Goal: Task Accomplishment & Management: Use online tool/utility

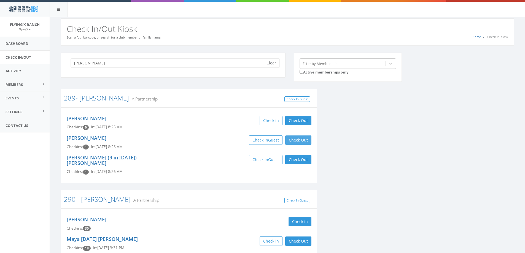
scroll to position [28, 0]
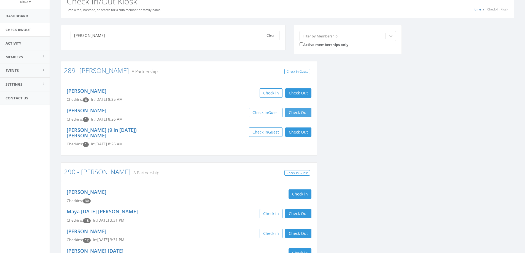
type input "larson"
drag, startPoint x: 304, startPoint y: 111, endPoint x: 297, endPoint y: 130, distance: 19.5
click at [304, 112] on button "Check Out" at bounding box center [298, 112] width 26 height 9
drag, startPoint x: 297, startPoint y: 132, endPoint x: 266, endPoint y: 87, distance: 54.7
click at [297, 132] on button "Check Out" at bounding box center [298, 132] width 26 height 9
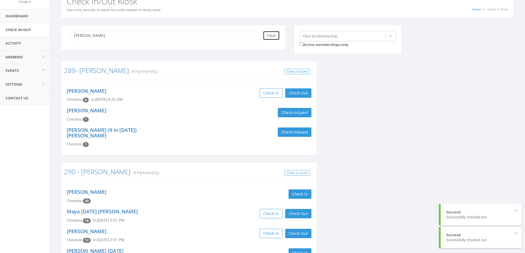
click at [272, 38] on button "Clear" at bounding box center [271, 35] width 17 height 9
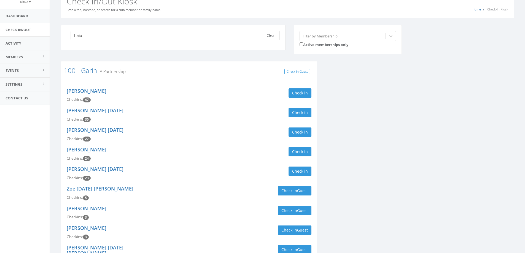
type input "haia"
click at [278, 34] on button "Clear" at bounding box center [271, 35] width 17 height 9
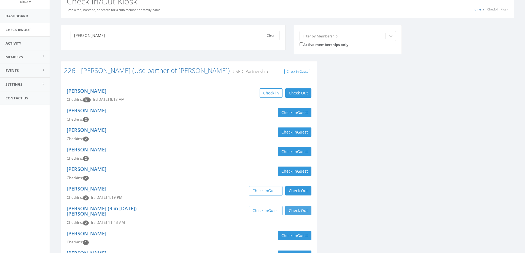
type input "haiar"
click at [295, 211] on button "Check Out" at bounding box center [298, 210] width 26 height 9
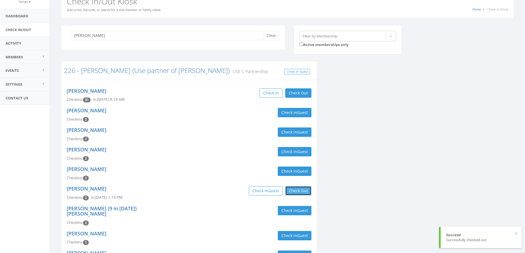
click at [296, 190] on button "Check Out" at bounding box center [298, 190] width 26 height 9
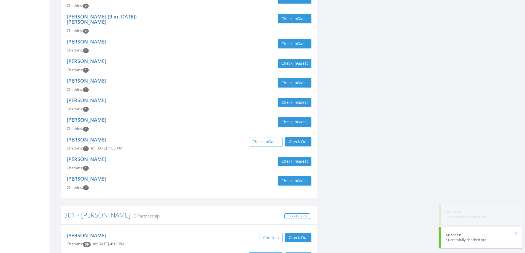
scroll to position [220, 0]
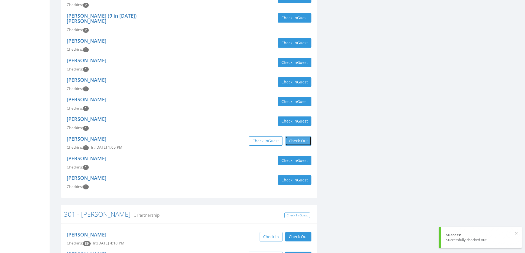
click at [301, 136] on button "Check Out" at bounding box center [298, 140] width 26 height 9
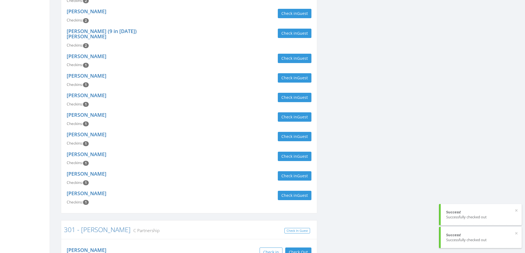
scroll to position [0, 0]
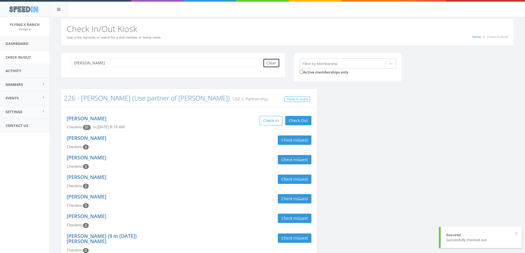
click at [273, 66] on button "Clear" at bounding box center [271, 62] width 17 height 9
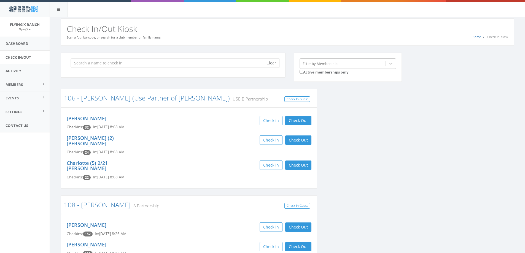
click at [263, 96] on h3 "106 - Rausch Wilkson (Use Partner of Rausch) USE B Partnership" at bounding box center [189, 98] width 250 height 7
click at [87, 64] on input "search" at bounding box center [169, 62] width 196 height 9
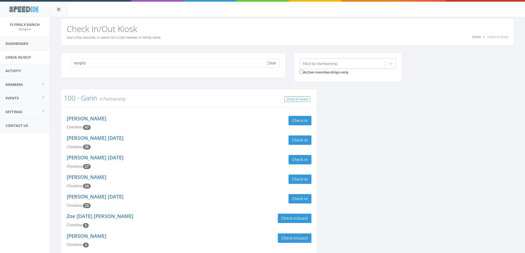
type input "emplo"
click at [276, 62] on button "Clear" at bounding box center [271, 62] width 17 height 9
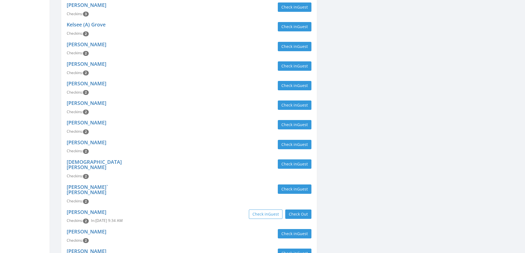
scroll to position [331, 0]
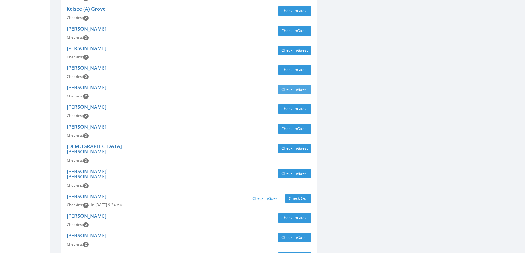
type input "employees"
click at [286, 87] on button "Check in Guest" at bounding box center [295, 89] width 34 height 9
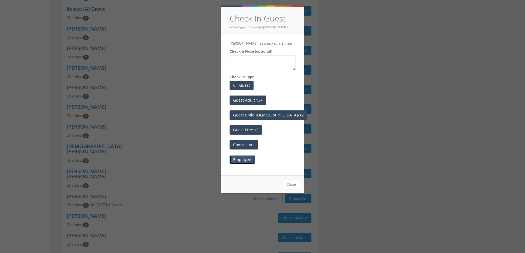
click at [242, 160] on button "Employee" at bounding box center [242, 159] width 25 height 9
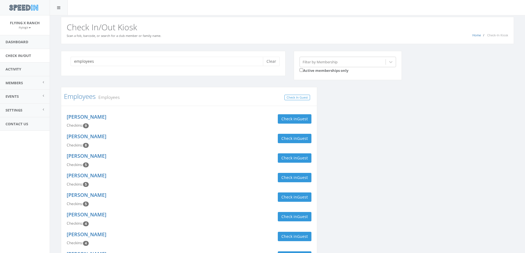
scroll to position [0, 0]
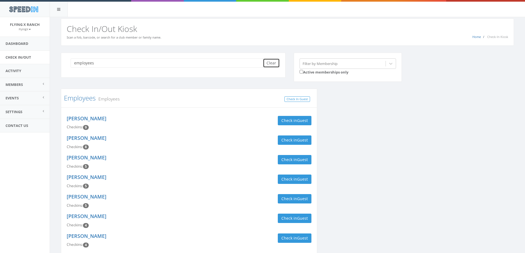
click at [271, 61] on button "Clear" at bounding box center [271, 62] width 17 height 9
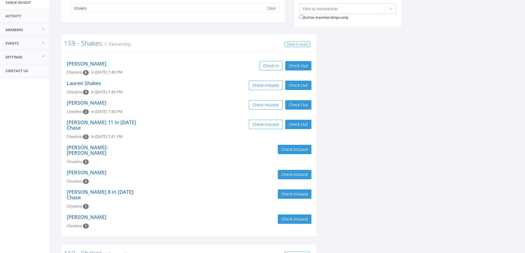
scroll to position [55, 0]
type input "shakes"
click at [282, 189] on button "Check in Guest" at bounding box center [295, 193] width 34 height 9
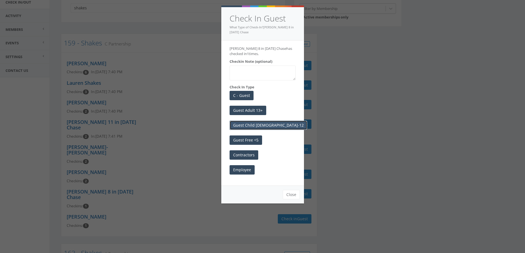
click at [261, 125] on button "Guest Child 6-12" at bounding box center [269, 125] width 78 height 9
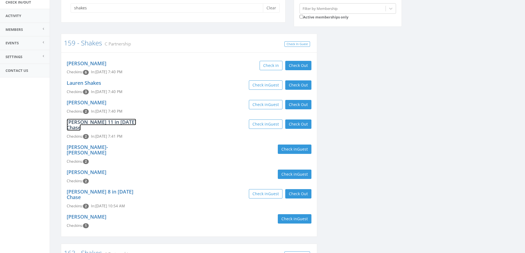
click at [77, 122] on link "Leah 11 in 2025 Chase" at bounding box center [101, 125] width 69 height 12
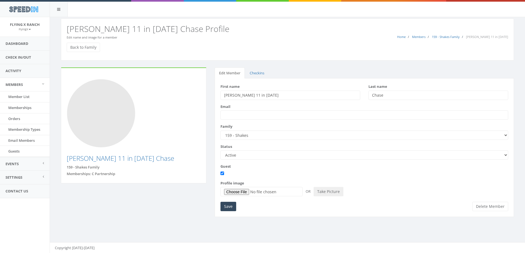
click at [233, 95] on input "[PERSON_NAME] 11 in [DATE]" at bounding box center [290, 95] width 140 height 9
type input "Leigha 11 in 2025"
click at [228, 208] on input "Save" at bounding box center [228, 206] width 16 height 9
click at [29, 56] on link "Check In/Out" at bounding box center [25, 58] width 50 height 14
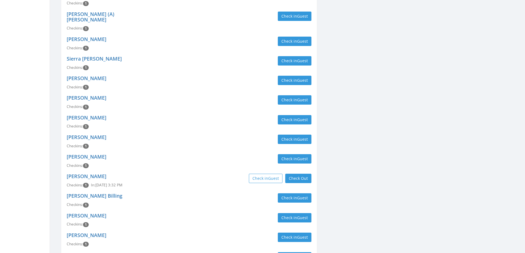
scroll to position [799, 0]
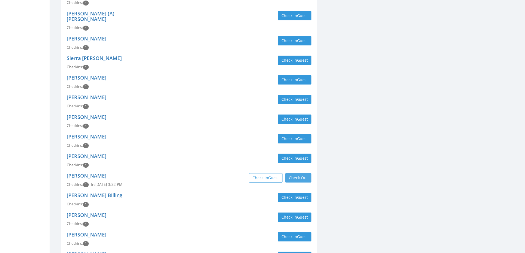
type input "employees"
click at [291, 173] on button "Check Out" at bounding box center [298, 177] width 26 height 9
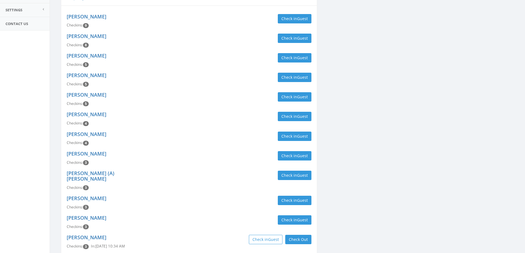
scroll to position [0, 0]
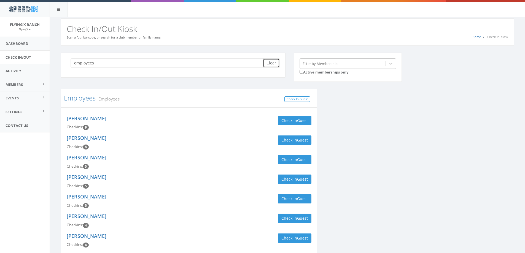
click at [274, 62] on button "Clear" at bounding box center [271, 62] width 17 height 9
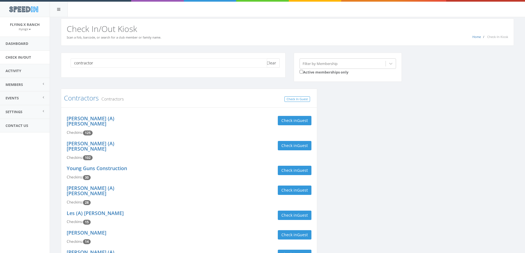
type input "contractor"
click at [274, 64] on button "Clear" at bounding box center [271, 62] width 17 height 9
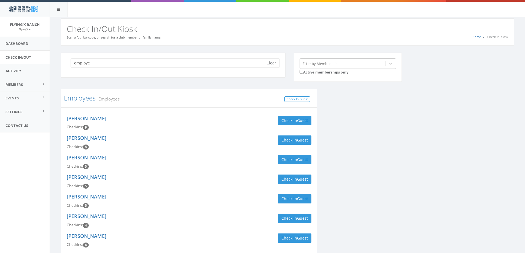
type input "employe"
click at [71, 100] on link "Employees" at bounding box center [80, 97] width 32 height 9
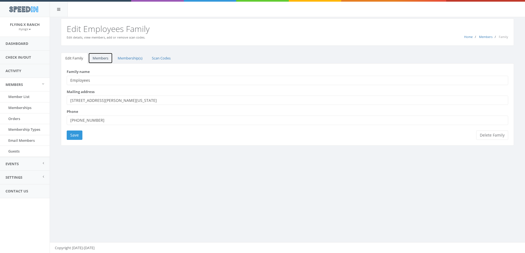
click at [102, 57] on link "Members" at bounding box center [100, 58] width 25 height 11
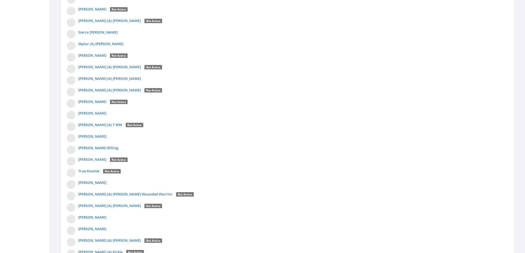
scroll to position [1411, 0]
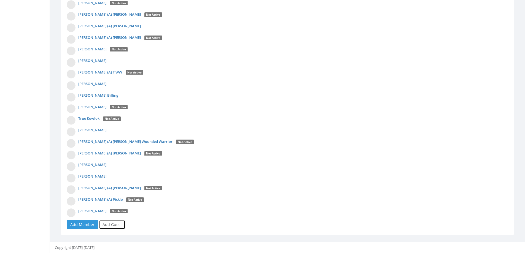
click at [114, 224] on link "Add Guest" at bounding box center [112, 224] width 26 height 9
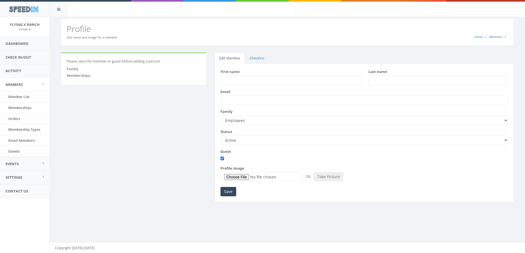
click at [233, 82] on input "First name" at bounding box center [290, 80] width 140 height 9
type input "[PERSON_NAME]"
click at [225, 191] on input "Save" at bounding box center [228, 191] width 16 height 9
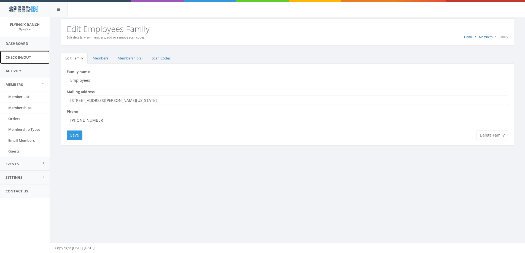
click at [12, 59] on link "Check In/Out" at bounding box center [25, 58] width 50 height 14
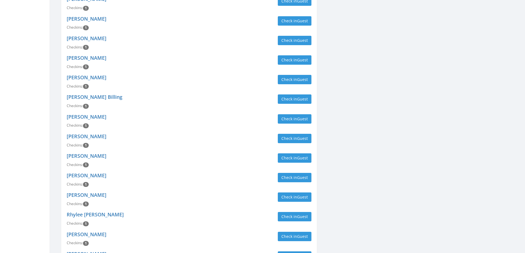
scroll to position [970, 0]
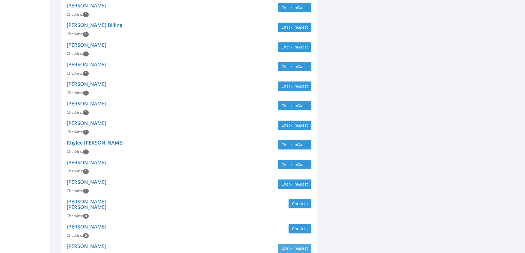
type input "employees"
click at [290, 244] on button "Check in Guest" at bounding box center [295, 248] width 34 height 9
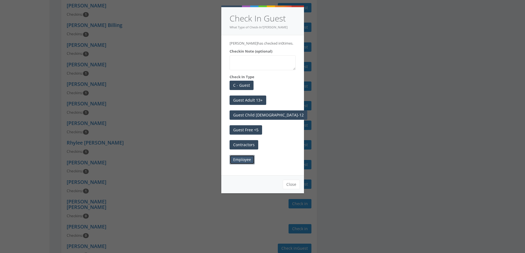
click at [248, 161] on button "Employee" at bounding box center [242, 159] width 25 height 9
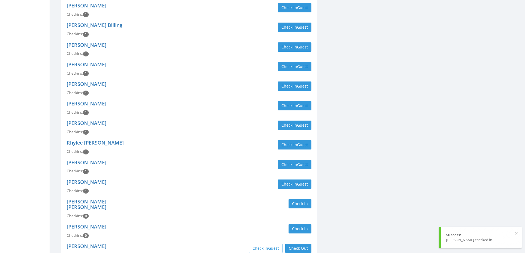
click at [180, 157] on div "Levi Bault Checkins: 1 Check in Guest" at bounding box center [189, 167] width 253 height 20
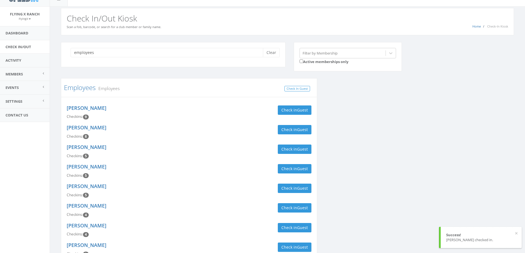
scroll to position [0, 0]
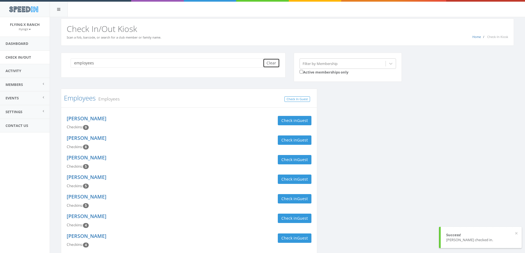
click at [267, 61] on button "Clear" at bounding box center [271, 62] width 17 height 9
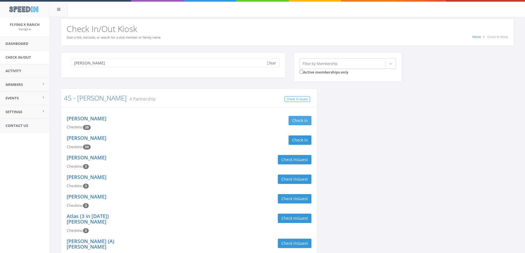
type input "alcaraz"
click at [306, 119] on button "Check in" at bounding box center [300, 120] width 23 height 9
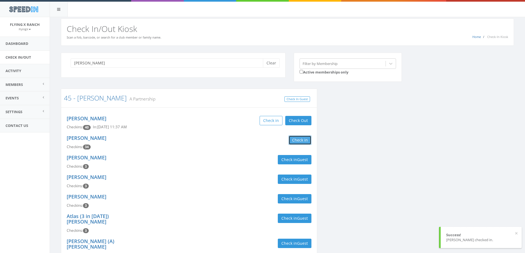
click at [305, 141] on button "Check in" at bounding box center [300, 140] width 23 height 9
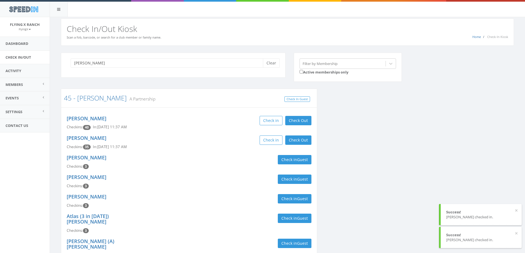
click at [151, 136] on div "Juanita Alcaraz Checkins: 35 In: Aug 31, 11:37 AM Check in Check Out Check Out" at bounding box center [189, 143] width 253 height 20
click at [270, 64] on button "Clear" at bounding box center [271, 62] width 17 height 9
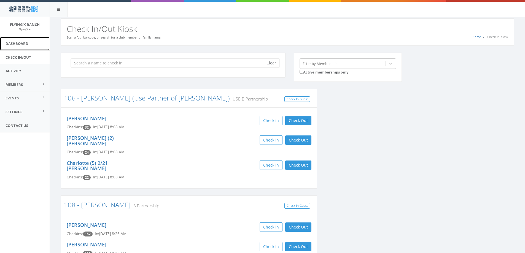
click at [15, 43] on link "Dashboard" at bounding box center [25, 44] width 50 height 14
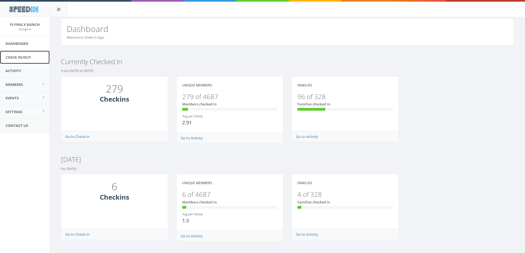
click at [22, 58] on link "Check In/Out" at bounding box center [25, 58] width 50 height 14
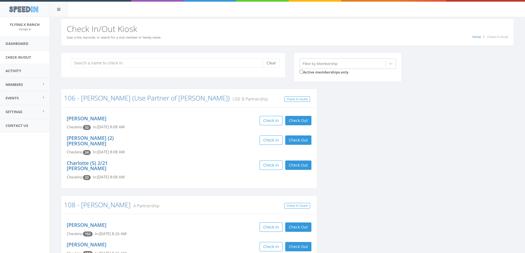
click at [357, 25] on h2 "Check In/Out Kiosk" at bounding box center [287, 28] width 441 height 9
click at [90, 63] on input "search" at bounding box center [169, 62] width 196 height 9
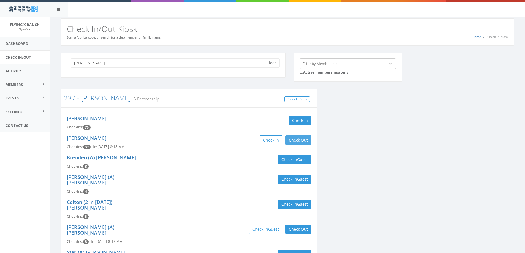
type input "[PERSON_NAME]"
click at [301, 141] on button "Check Out" at bounding box center [298, 140] width 26 height 9
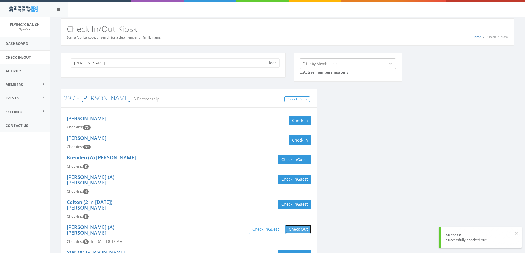
click at [305, 225] on button "Check Out" at bounding box center [298, 229] width 26 height 9
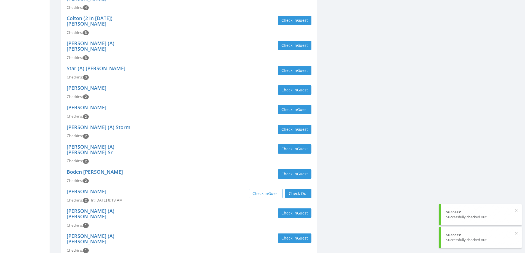
scroll to position [193, 0]
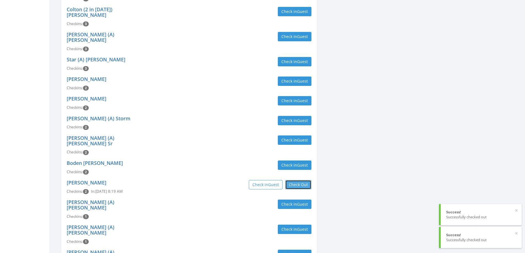
click at [301, 180] on button "Check Out" at bounding box center [298, 184] width 26 height 9
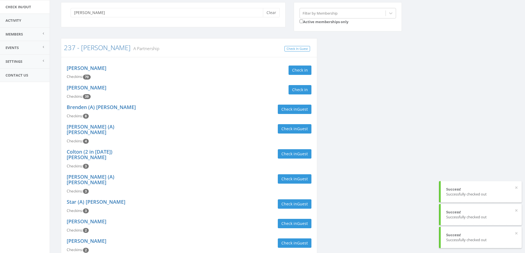
scroll to position [0, 0]
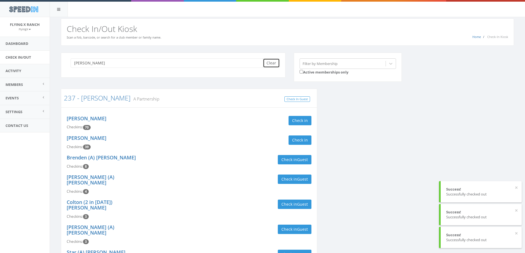
click at [272, 64] on button "Clear" at bounding box center [271, 62] width 17 height 9
